Goal: Information Seeking & Learning: Check status

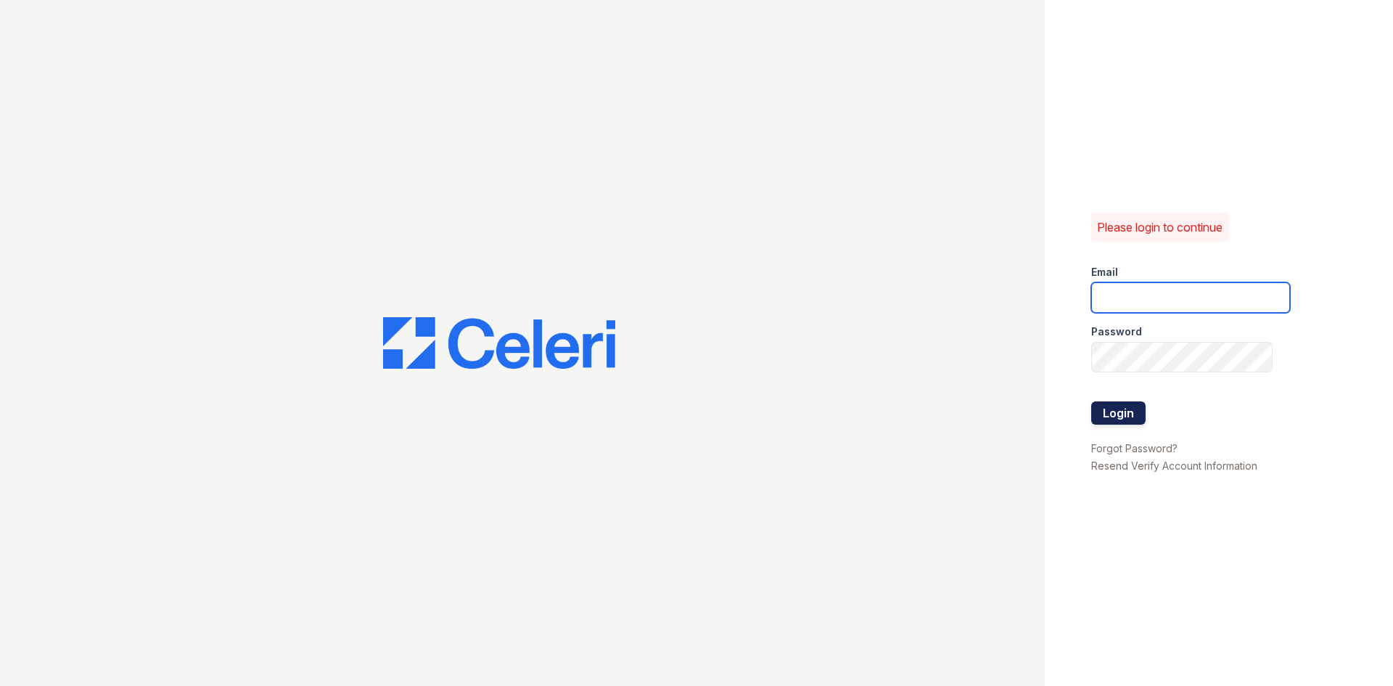
type input "[EMAIL_ADDRESS][DOMAIN_NAME]"
click at [1128, 418] on button "Login" at bounding box center [1119, 412] width 54 height 23
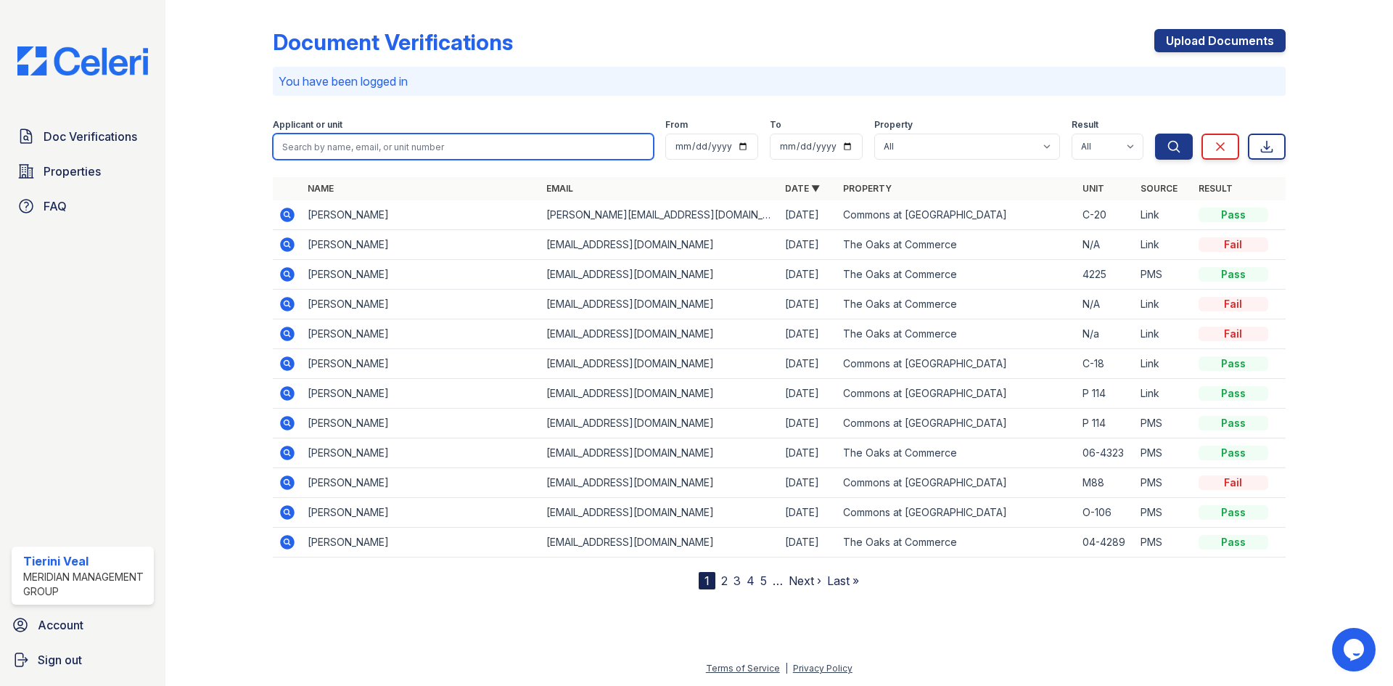
click at [338, 143] on input "search" at bounding box center [463, 147] width 381 height 26
type input "[PERSON_NAME]"
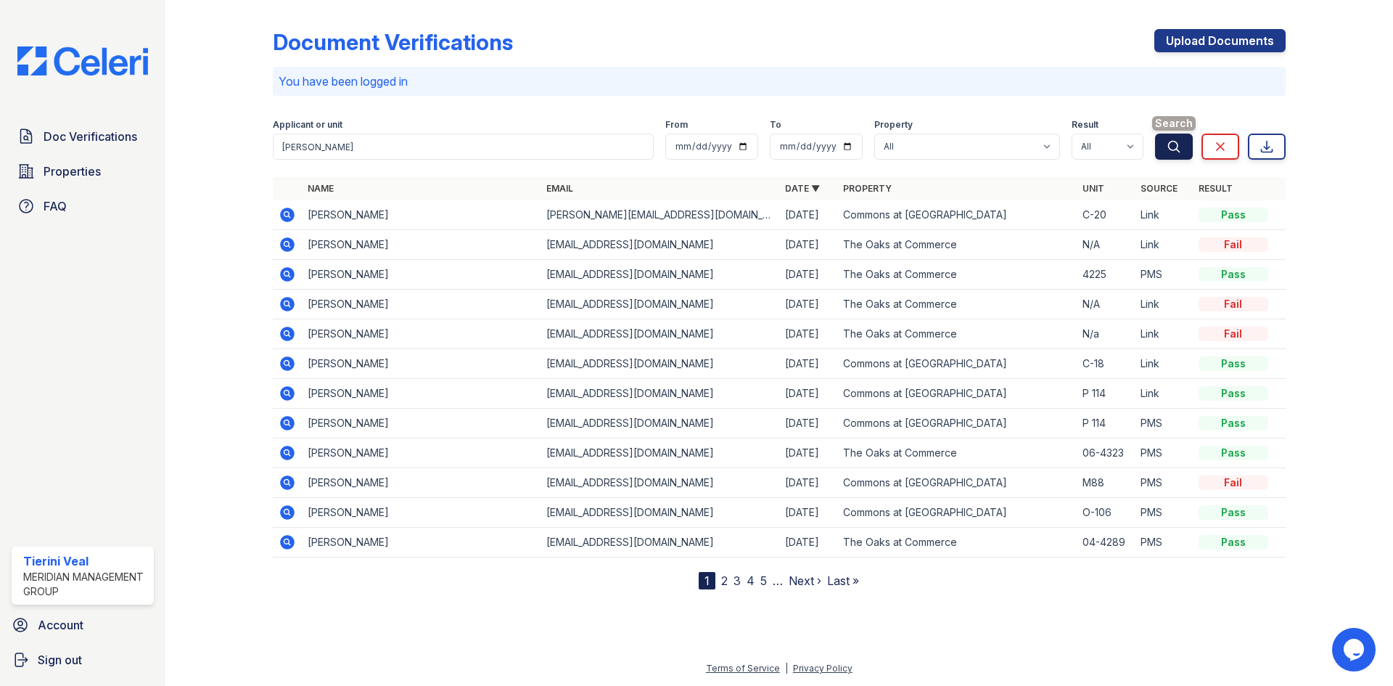
click at [1171, 148] on icon "submit" at bounding box center [1174, 146] width 15 height 15
